Goal: Information Seeking & Learning: Learn about a topic

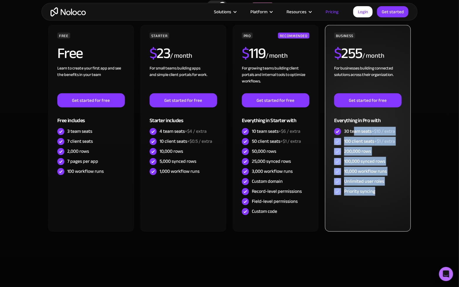
drag, startPoint x: 365, startPoint y: 175, endPoint x: 353, endPoint y: 133, distance: 43.5
click at [353, 133] on div "BUSINESS $ 255 / month For businesses building connected solutions across their…" at bounding box center [368, 115] width 68 height 164
click at [353, 133] on div "30 team seats +$10 / extra" at bounding box center [369, 131] width 51 height 6
drag, startPoint x: 347, startPoint y: 132, endPoint x: 391, endPoint y: 189, distance: 72.0
click at [391, 189] on div "BUSINESS $ 255 / month For businesses building connected solutions across their…" at bounding box center [368, 115] width 68 height 164
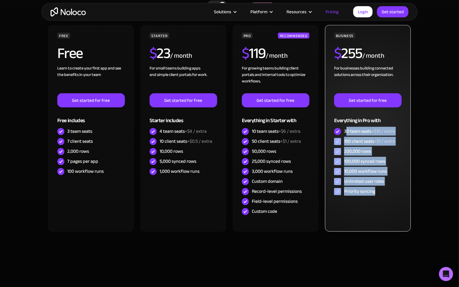
click at [391, 189] on div "Priority syncing" at bounding box center [368, 191] width 68 height 10
drag, startPoint x: 379, startPoint y: 175, endPoint x: 357, endPoint y: 121, distance: 58.7
click at [357, 121] on div "BUSINESS $ 255 / month For businesses building connected solutions across their…" at bounding box center [368, 115] width 68 height 164
click at [357, 121] on div "Everything in Pro with" at bounding box center [368, 116] width 68 height 19
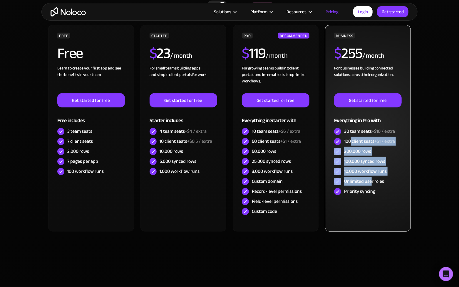
drag, startPoint x: 358, startPoint y: 155, endPoint x: 371, endPoint y: 179, distance: 27.0
click at [371, 179] on div "BUSINESS $ 255 / month For businesses building connected solutions across their…" at bounding box center [368, 115] width 68 height 164
click at [371, 179] on div "Unlimited user roles" at bounding box center [364, 181] width 40 height 6
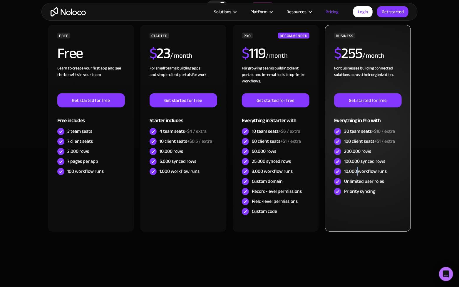
drag, startPoint x: 356, startPoint y: 173, endPoint x: 377, endPoint y: 171, distance: 20.6
click at [372, 171] on div "10,000 workflow runs" at bounding box center [365, 171] width 43 height 6
click at [379, 171] on div "10,000 workflow runs" at bounding box center [365, 171] width 43 height 6
click at [368, 192] on div "Priority syncing" at bounding box center [359, 191] width 31 height 6
